Goal: Task Accomplishment & Management: Manage account settings

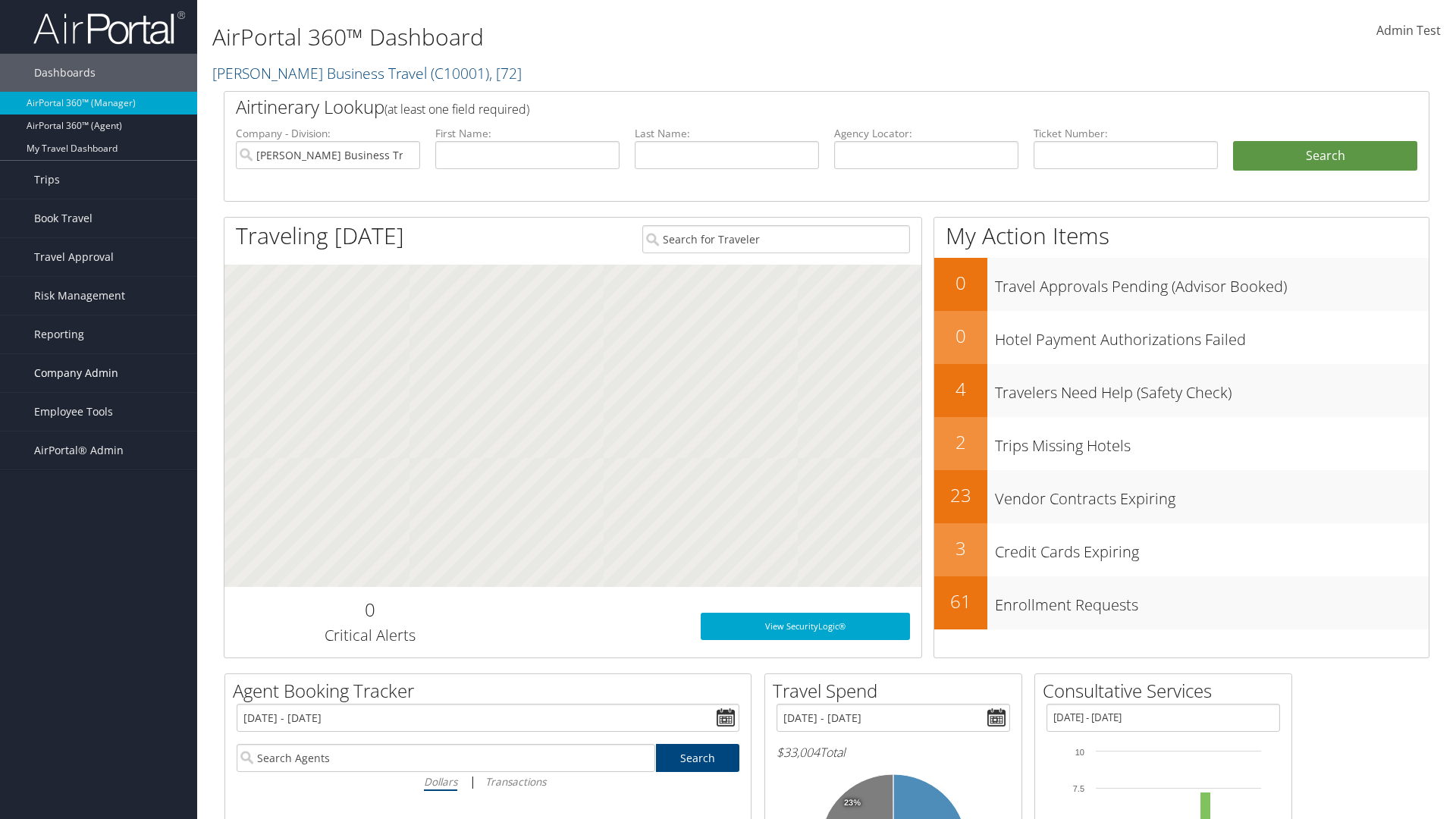
click at [99, 373] on span "Company Admin" at bounding box center [76, 373] width 84 height 38
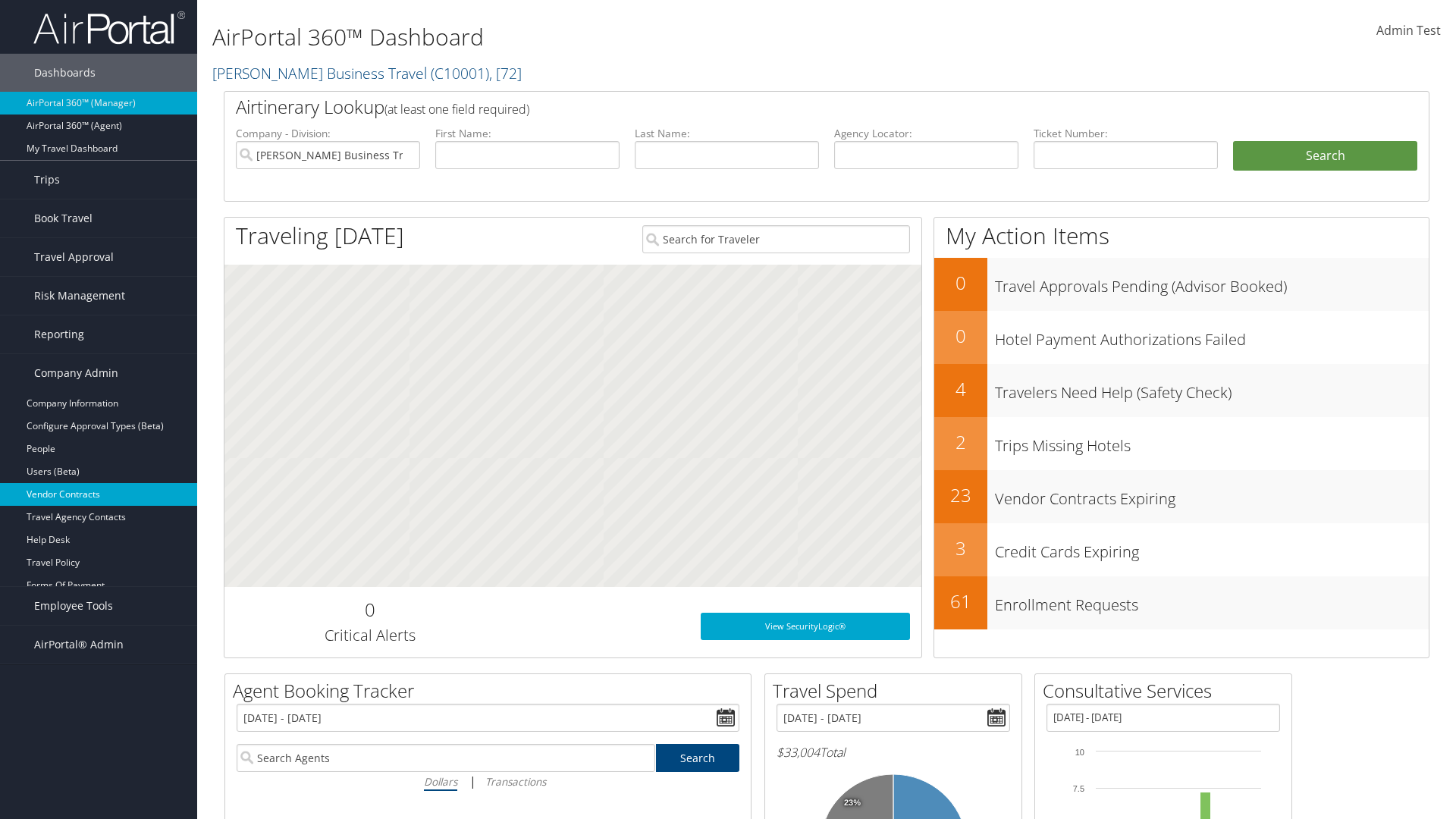
click at [99, 494] on link "Vendor Contracts" at bounding box center [99, 494] width 197 height 23
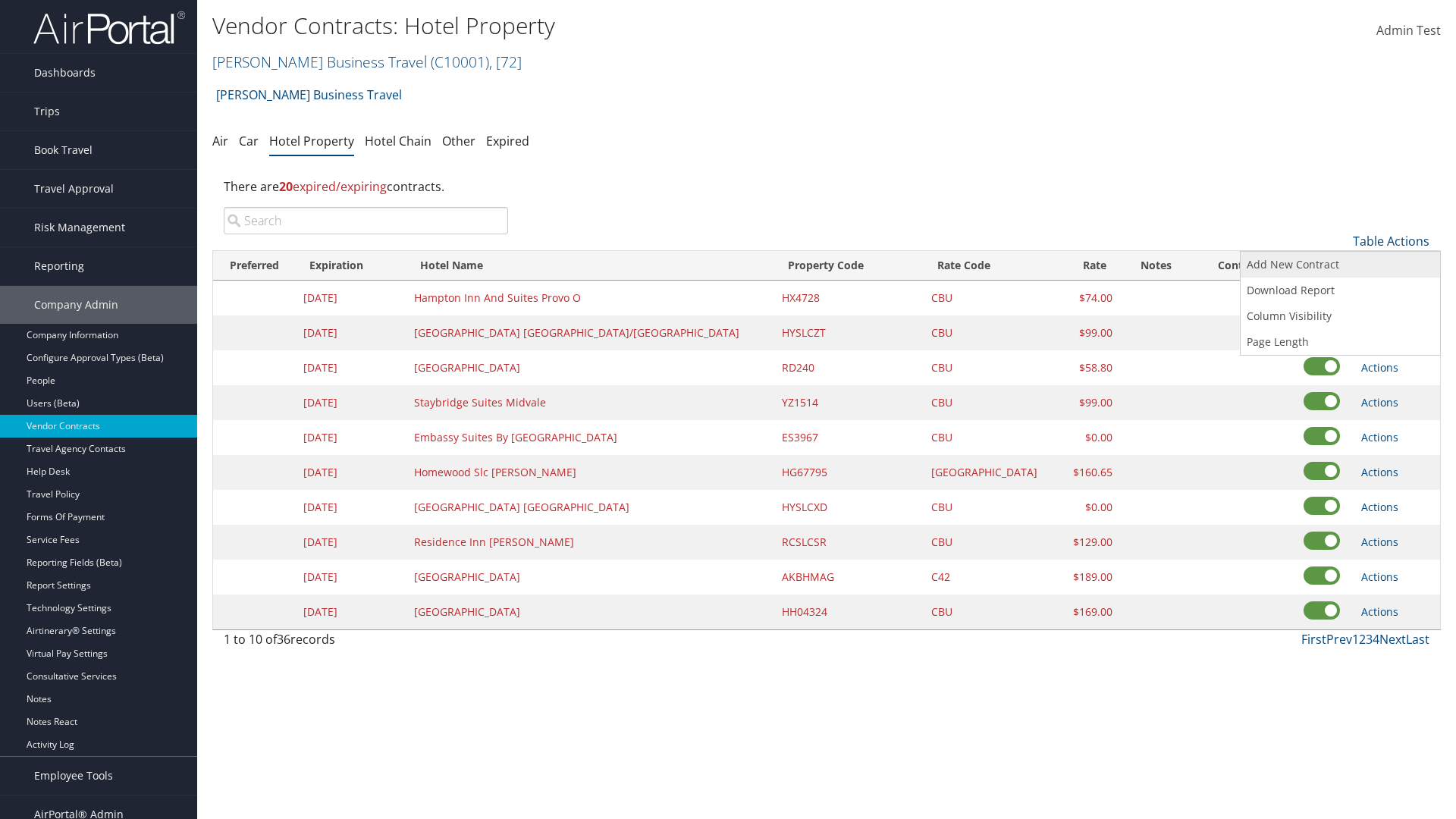
click at [1340, 264] on link "Add New Contract" at bounding box center [1340, 264] width 200 height 26
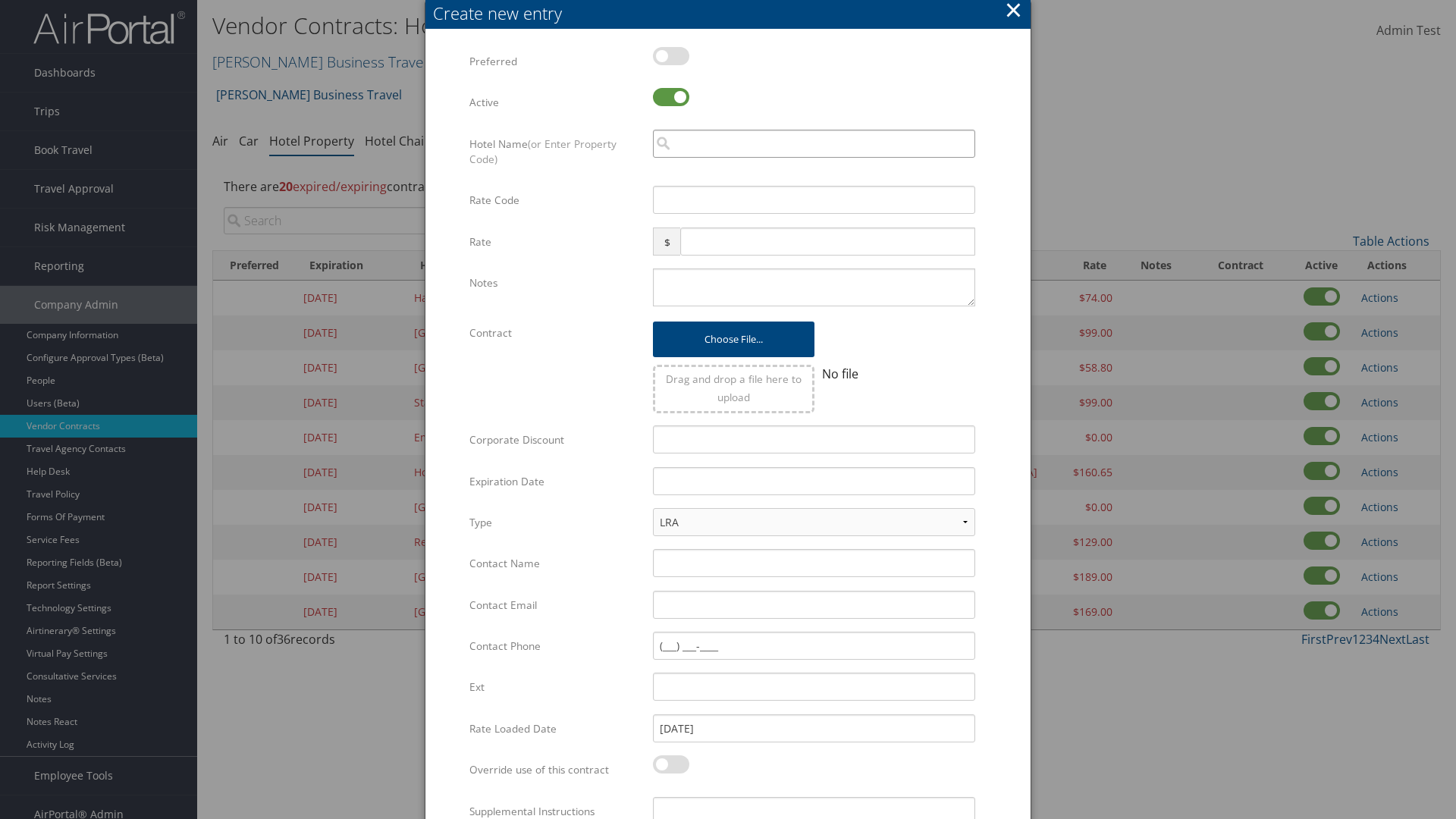
click at [814, 144] on input "search" at bounding box center [814, 143] width 322 height 28
